Goal: Navigation & Orientation: Find specific page/section

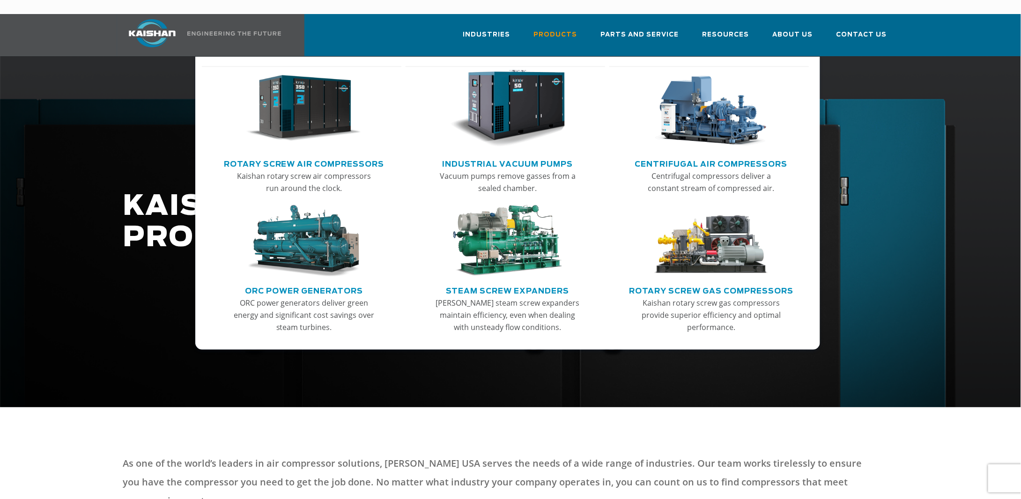
click at [330, 156] on link "Rotary Screw Air Compressors" at bounding box center [304, 163] width 161 height 14
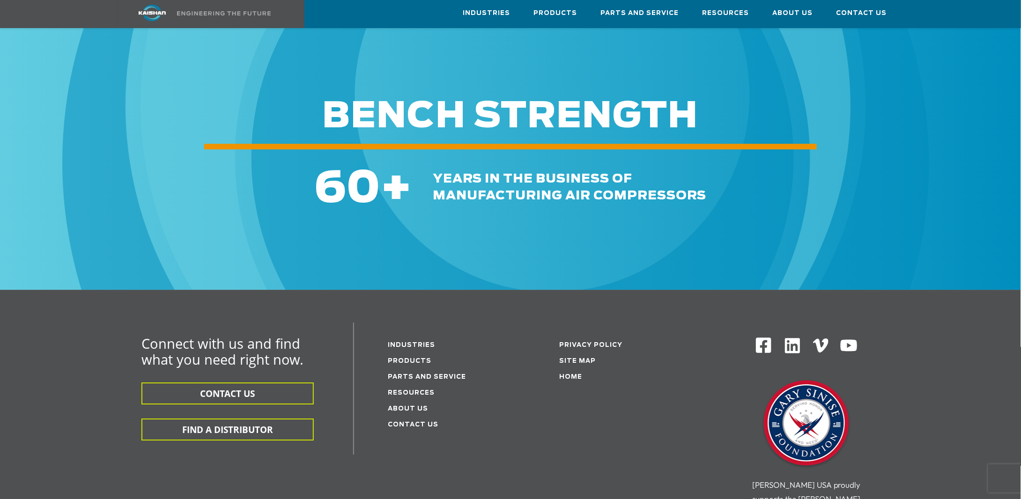
scroll to position [1358, 0]
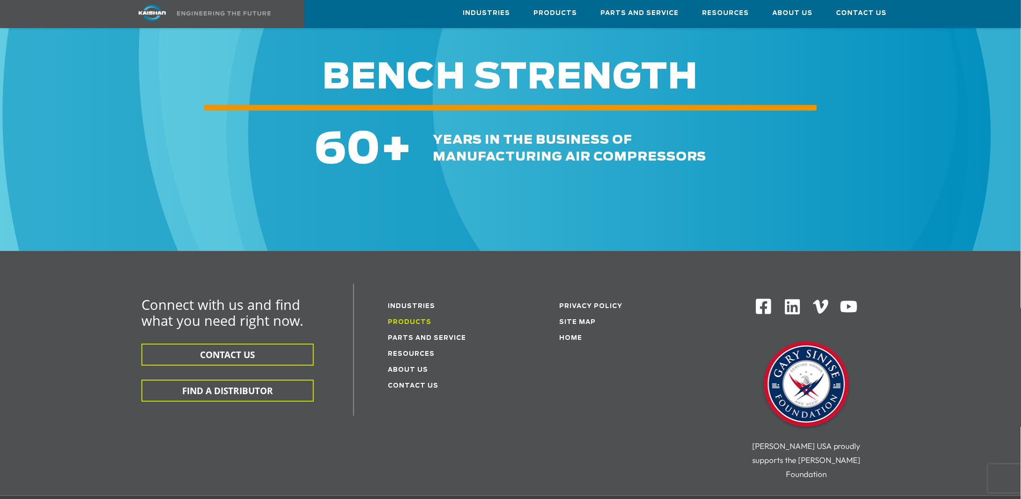
click at [410, 319] on link "Products" at bounding box center [410, 322] width 44 height 6
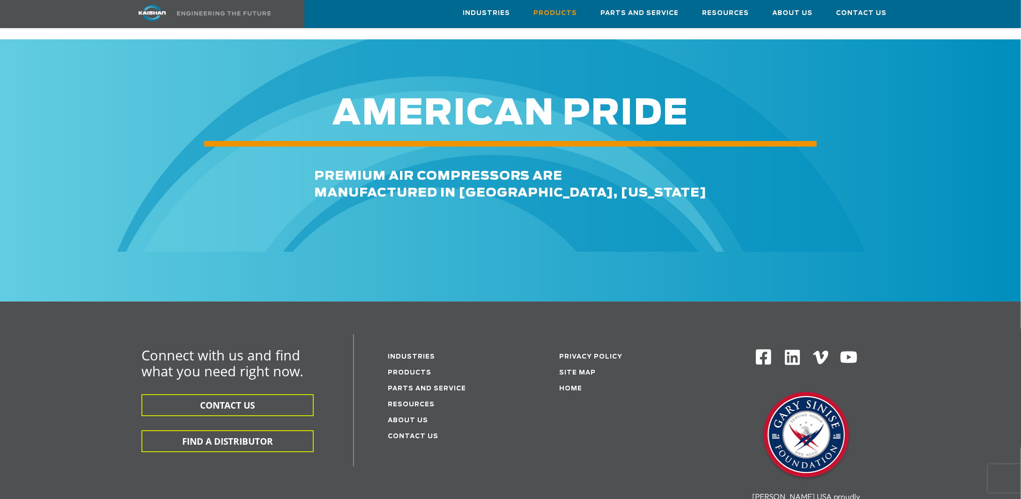
scroll to position [1312, 0]
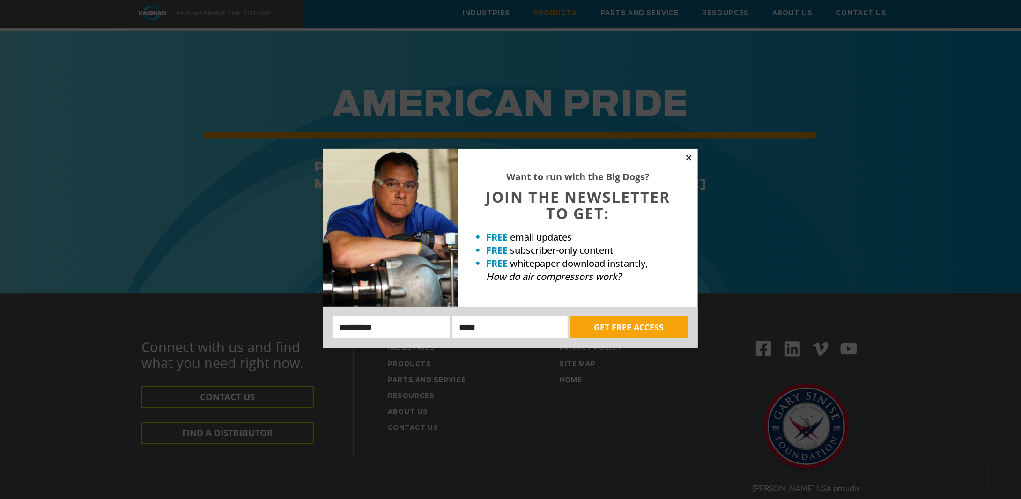
click at [690, 160] on icon at bounding box center [689, 158] width 8 height 8
